Goal: Information Seeking & Learning: Learn about a topic

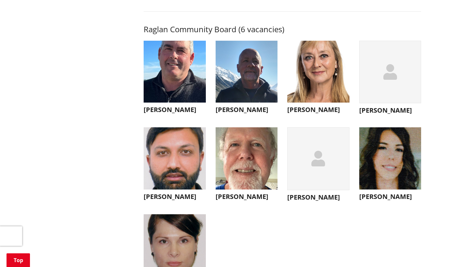
scroll to position [2304, 0]
click at [312, 167] on icon "button" at bounding box center [318, 159] width 14 height 16
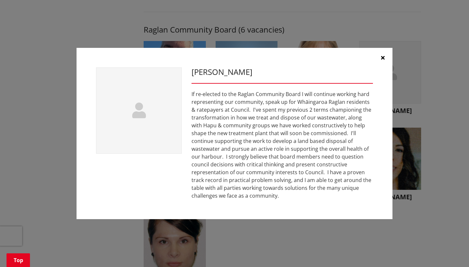
click at [383, 59] on icon "button" at bounding box center [383, 57] width 4 height 5
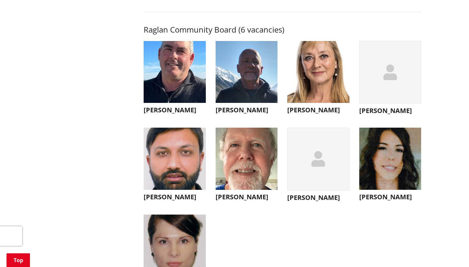
click at [171, 84] on img "button" at bounding box center [175, 72] width 62 height 62
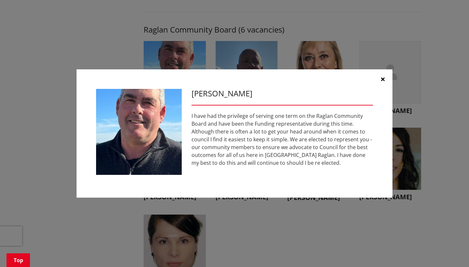
click at [381, 79] on icon "button" at bounding box center [383, 79] width 4 height 5
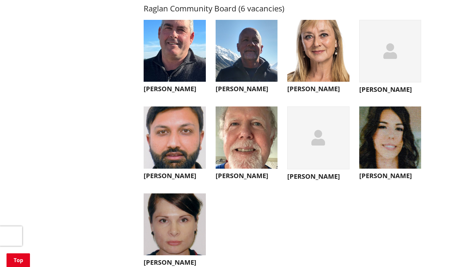
scroll to position [2326, 0]
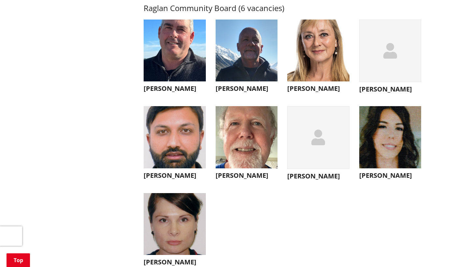
click at [373, 168] on img "button" at bounding box center [390, 137] width 62 height 62
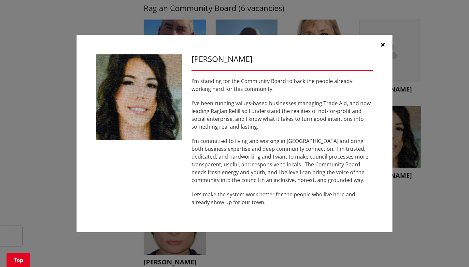
click at [383, 45] on icon "button" at bounding box center [383, 44] width 4 height 5
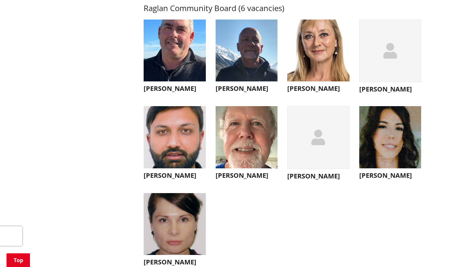
click at [186, 234] on img "button" at bounding box center [175, 224] width 62 height 62
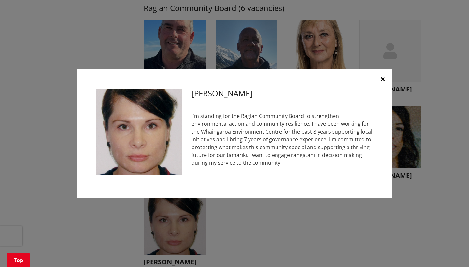
click at [382, 80] on icon "button" at bounding box center [383, 79] width 4 height 5
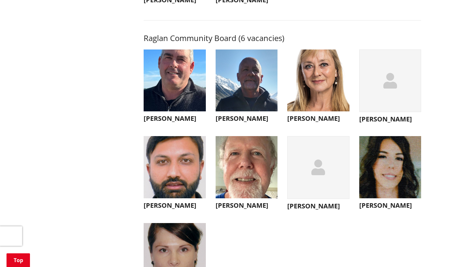
scroll to position [2293, 0]
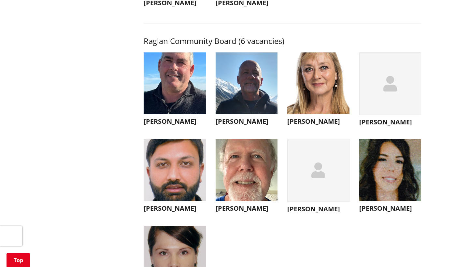
click at [333, 85] on img "button" at bounding box center [318, 83] width 62 height 62
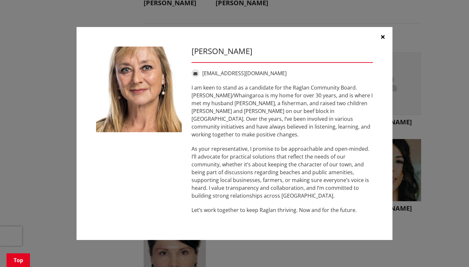
click at [381, 39] on icon "button" at bounding box center [383, 36] width 4 height 5
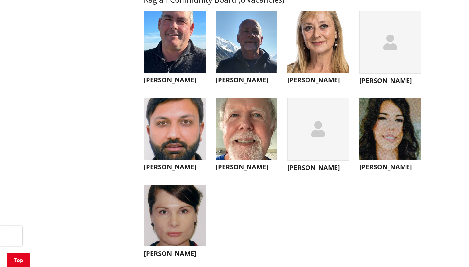
scroll to position [2337, 0]
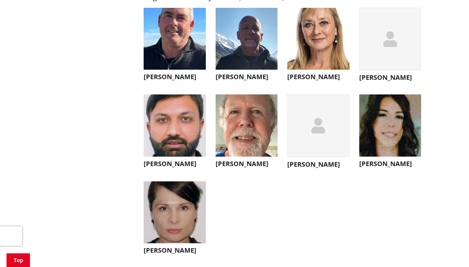
click at [260, 58] on img "button" at bounding box center [247, 39] width 62 height 62
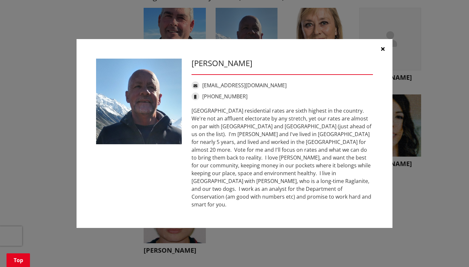
click at [382, 51] on icon "button" at bounding box center [383, 48] width 4 height 5
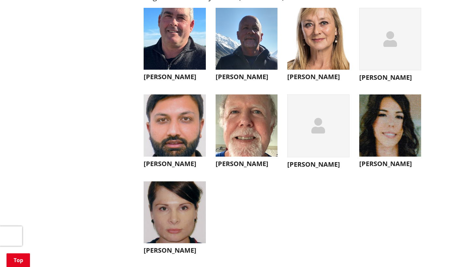
click at [188, 213] on img "button" at bounding box center [175, 212] width 62 height 62
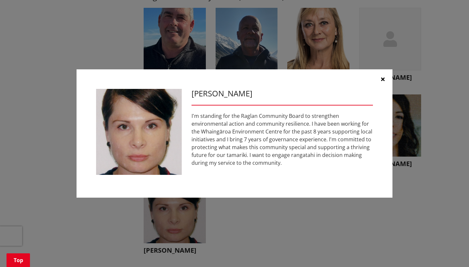
click at [381, 79] on icon "button" at bounding box center [383, 79] width 4 height 5
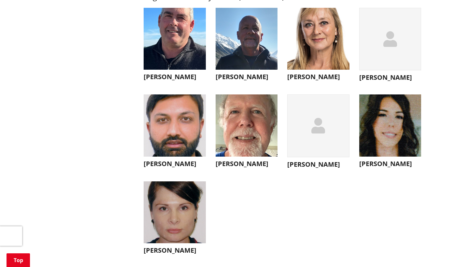
click at [260, 157] on img "button" at bounding box center [247, 125] width 62 height 62
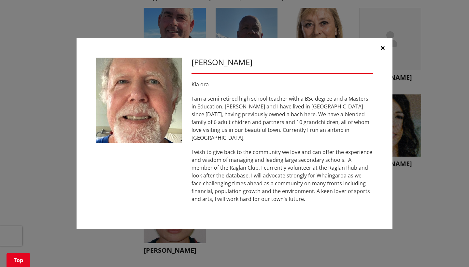
click at [384, 50] on icon "button" at bounding box center [383, 47] width 4 height 5
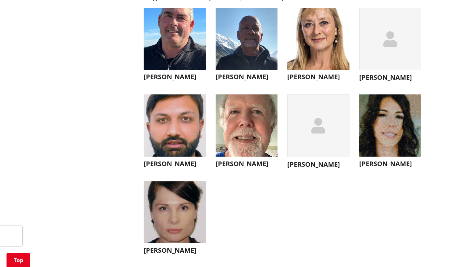
click at [391, 47] on icon "button" at bounding box center [390, 39] width 14 height 16
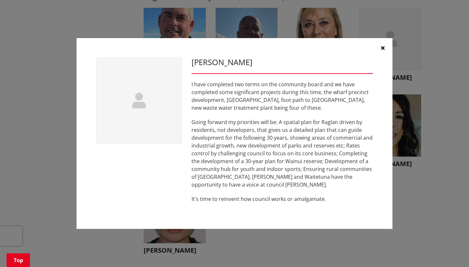
click at [382, 48] on icon "button" at bounding box center [383, 47] width 4 height 5
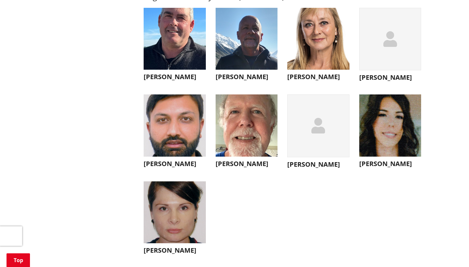
click at [158, 140] on img "button" at bounding box center [175, 125] width 62 height 62
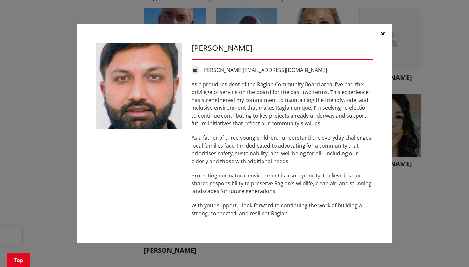
click at [381, 32] on icon "button" at bounding box center [383, 33] width 4 height 5
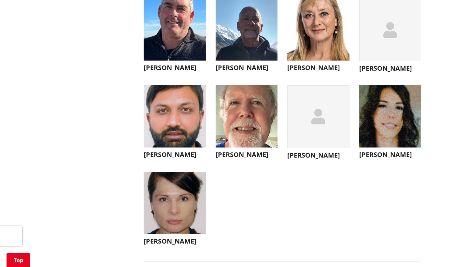
scroll to position [2345, 0]
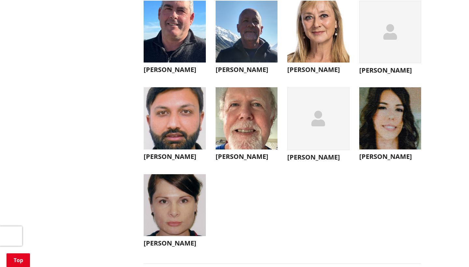
click at [251, 143] on img "button" at bounding box center [247, 118] width 62 height 62
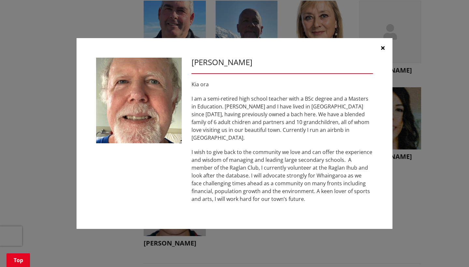
click at [381, 50] on icon "button" at bounding box center [383, 47] width 4 height 5
